Goal: Task Accomplishment & Management: Manage account settings

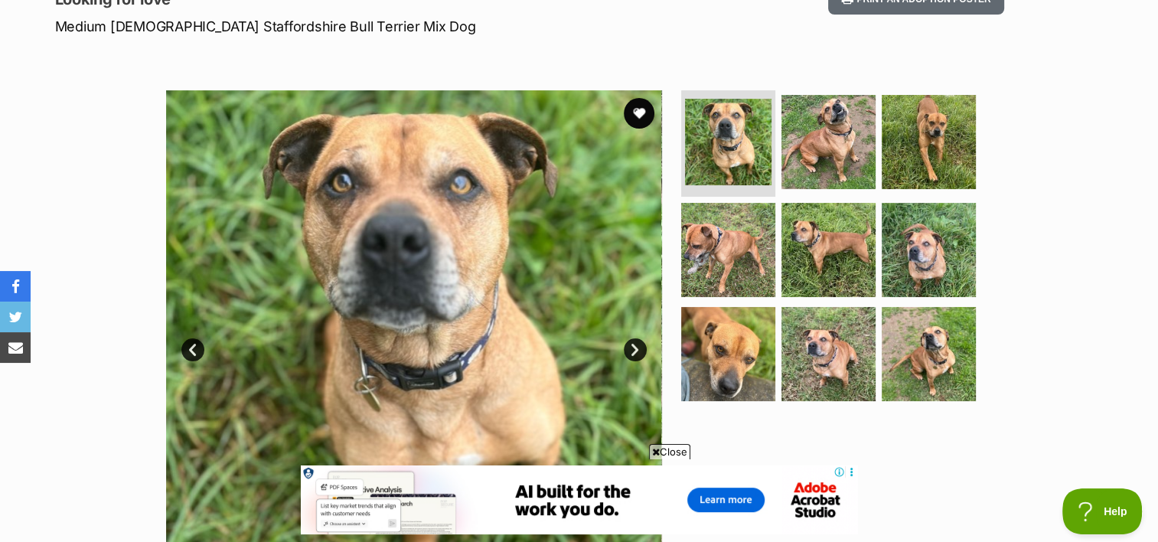
scroll to position [153, 0]
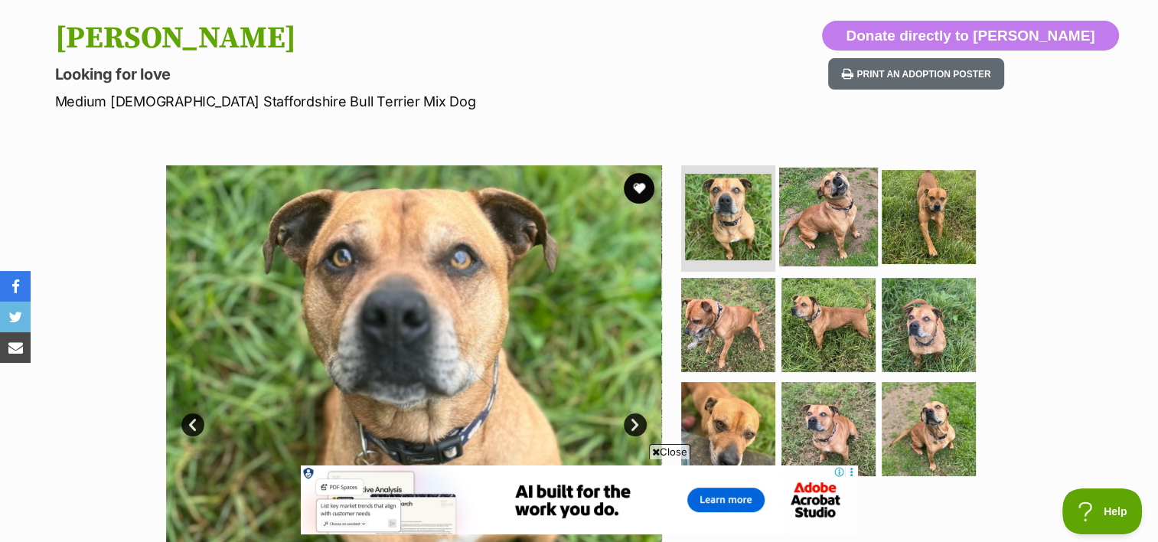
click at [828, 204] on img at bounding box center [828, 216] width 99 height 99
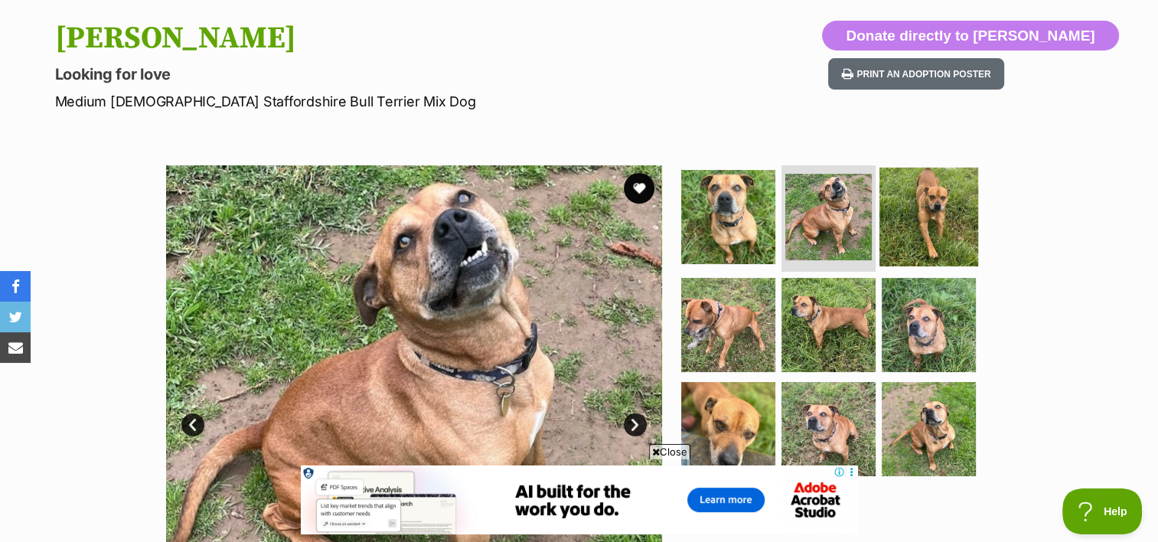
click at [946, 215] on img at bounding box center [929, 216] width 99 height 99
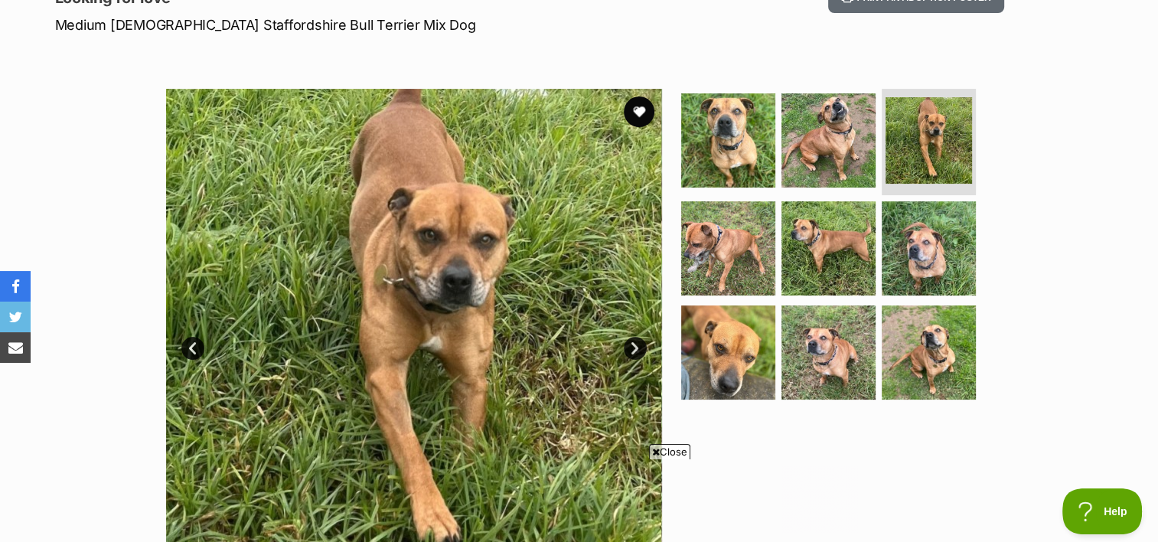
scroll to position [0, 0]
click at [709, 242] on img at bounding box center [728, 248] width 99 height 99
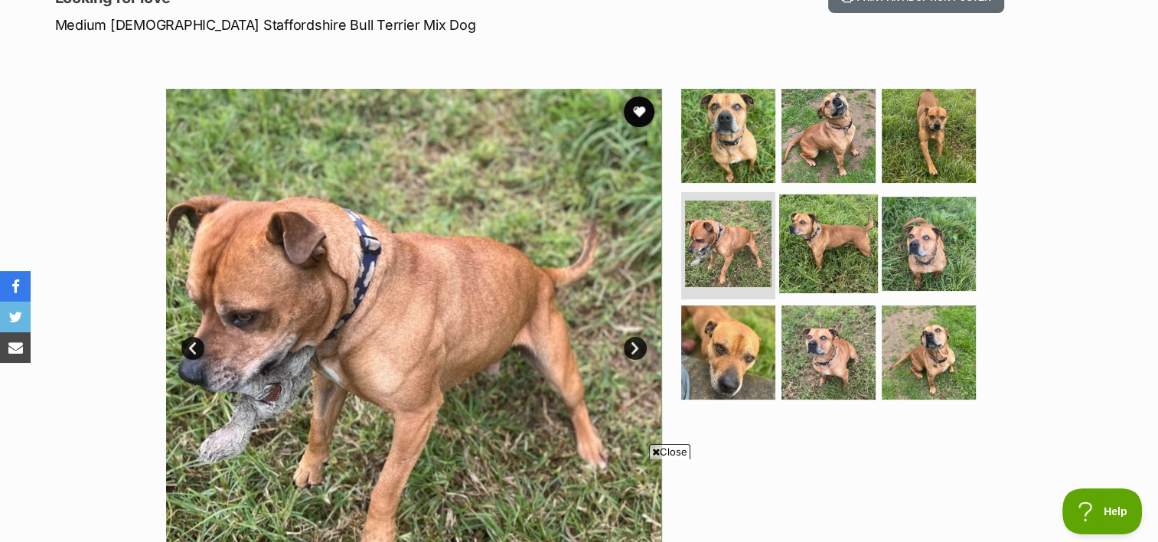
click at [836, 249] on img at bounding box center [828, 243] width 99 height 99
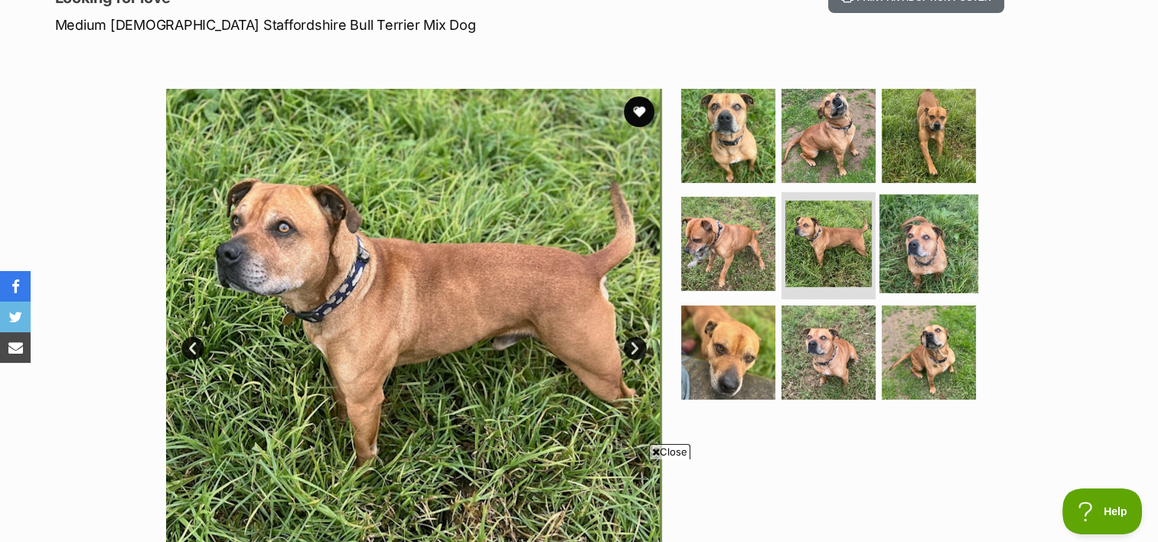
click at [913, 250] on img at bounding box center [929, 243] width 99 height 99
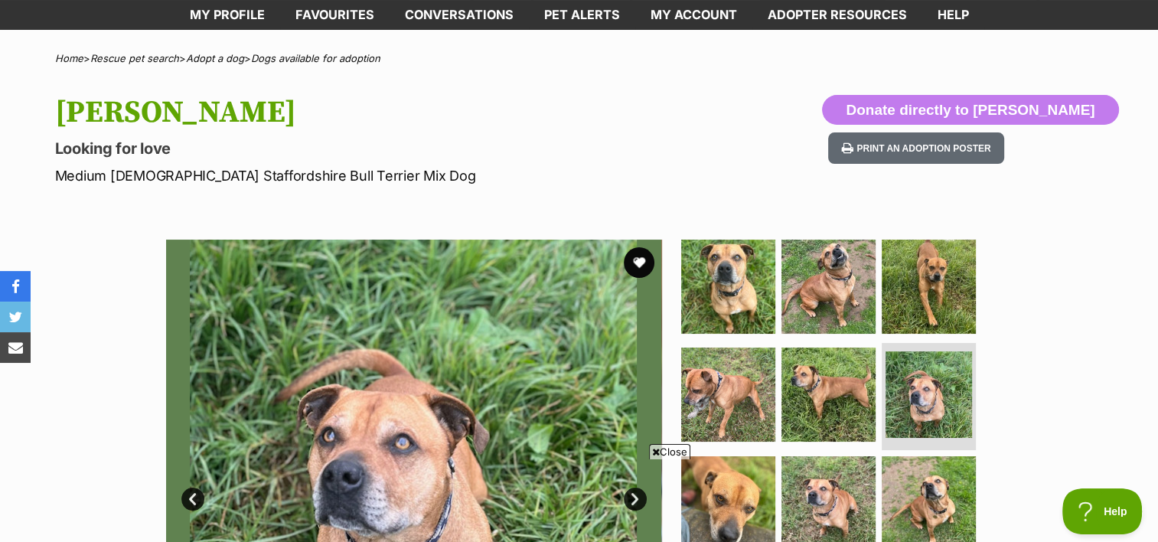
scroll to position [153, 0]
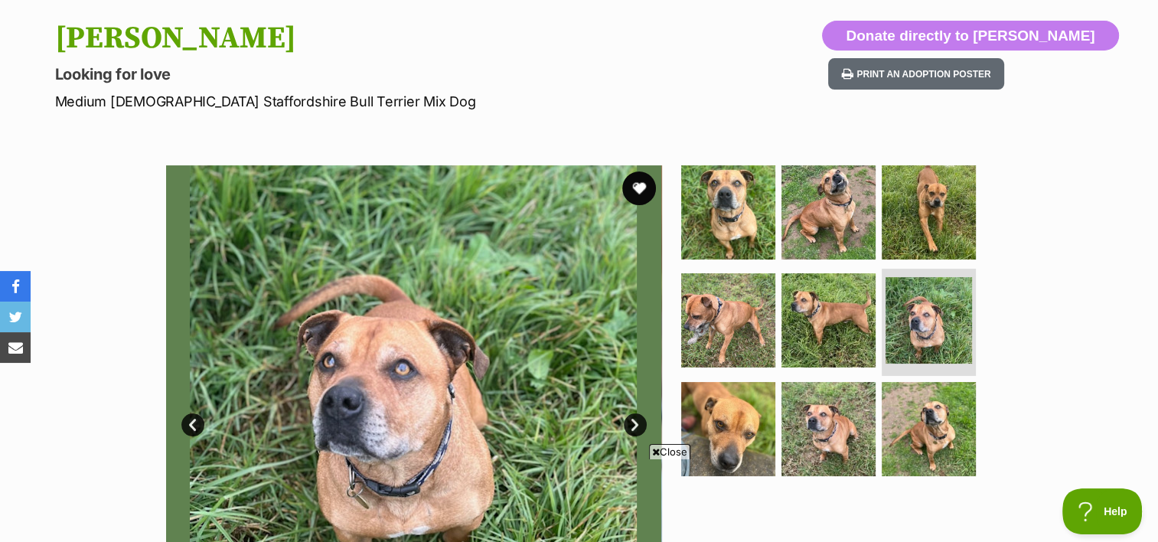
drag, startPoint x: 642, startPoint y: 187, endPoint x: 629, endPoint y: 187, distance: 13.0
click at [641, 187] on button "favourite" at bounding box center [639, 189] width 34 height 34
